Goal: Check status: Check status

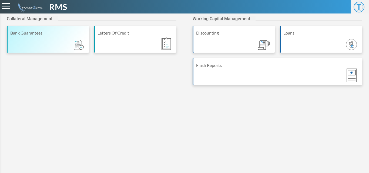
click at [62, 48] on div "Bank Guarantees" at bounding box center [48, 39] width 82 height 27
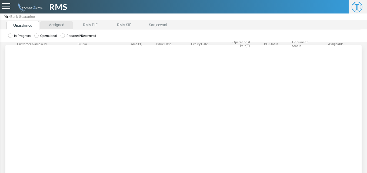
click at [51, 25] on li "Assigned" at bounding box center [56, 25] width 32 height 8
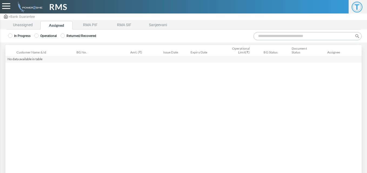
click at [40, 36] on label "Operational" at bounding box center [45, 35] width 22 height 5
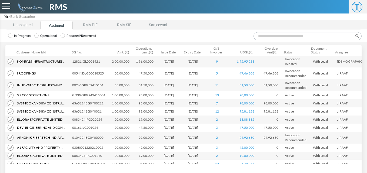
click at [281, 38] on input "Search:" at bounding box center [307, 36] width 108 height 8
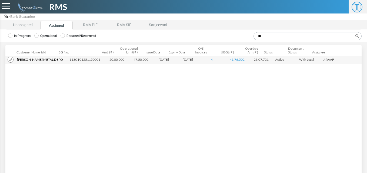
type input "*"
type input "*****"
